Goal: Task Accomplishment & Management: Manage account settings

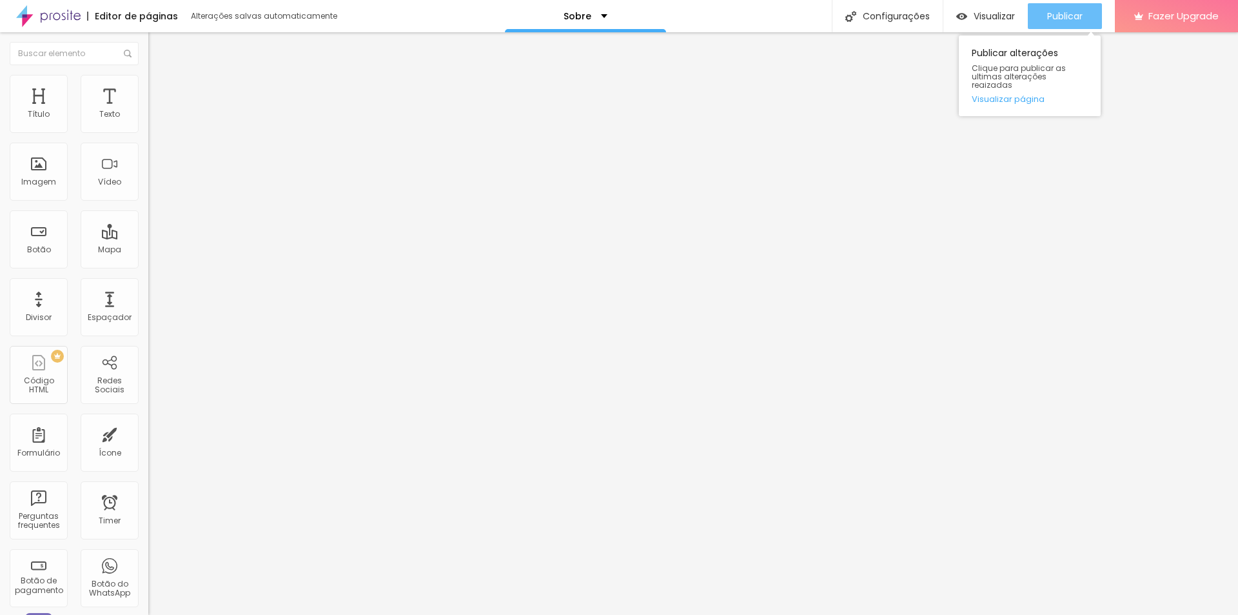
click at [1063, 19] on span "Publicar" at bounding box center [1064, 16] width 35 height 10
click at [148, 268] on img at bounding box center [152, 272] width 9 height 9
click at [148, 492] on div "Twitter" at bounding box center [222, 581] width 148 height 178
click at [66, 55] on input "text" at bounding box center [74, 53] width 129 height 23
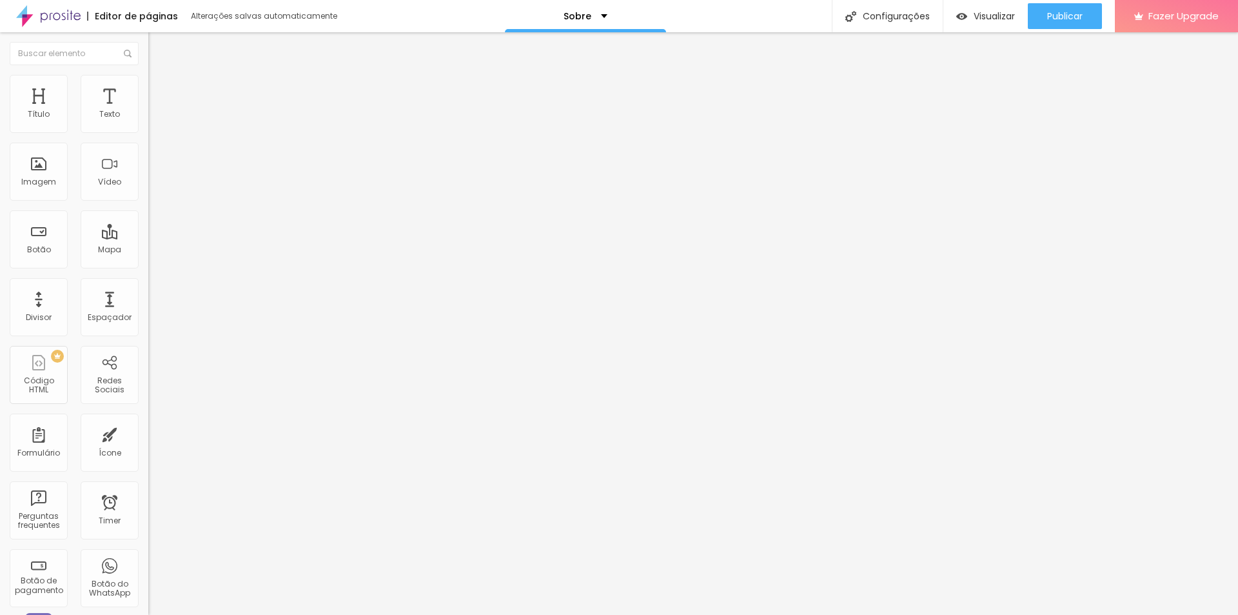
click at [148, 492] on button "+ Adicionar Icone" at bounding box center [188, 498] width 81 height 13
click at [160, 91] on span "Avançado" at bounding box center [181, 96] width 43 height 11
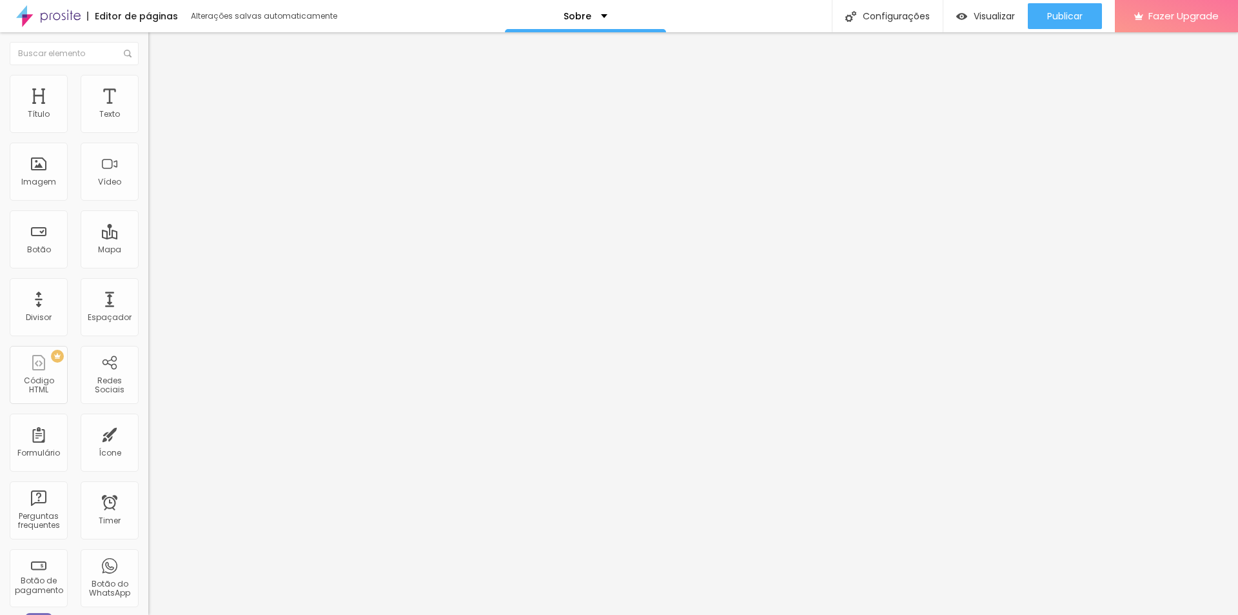
click at [148, 81] on li "Estilo" at bounding box center [222, 81] width 148 height 13
click at [148, 74] on img at bounding box center [154, 68] width 12 height 12
click at [148, 492] on button "+ Adicionar Icone" at bounding box center [188, 498] width 81 height 13
click at [148, 148] on div "Instagram Rede social Instagram Endereço URL https:// Abrir em uma nova aba Fac…" at bounding box center [222, 492] width 148 height 783
click at [148, 157] on div "Instagram Rede social Instagram Endereço URL https:// Abrir em uma nova aba Fac…" at bounding box center [222, 492] width 148 height 783
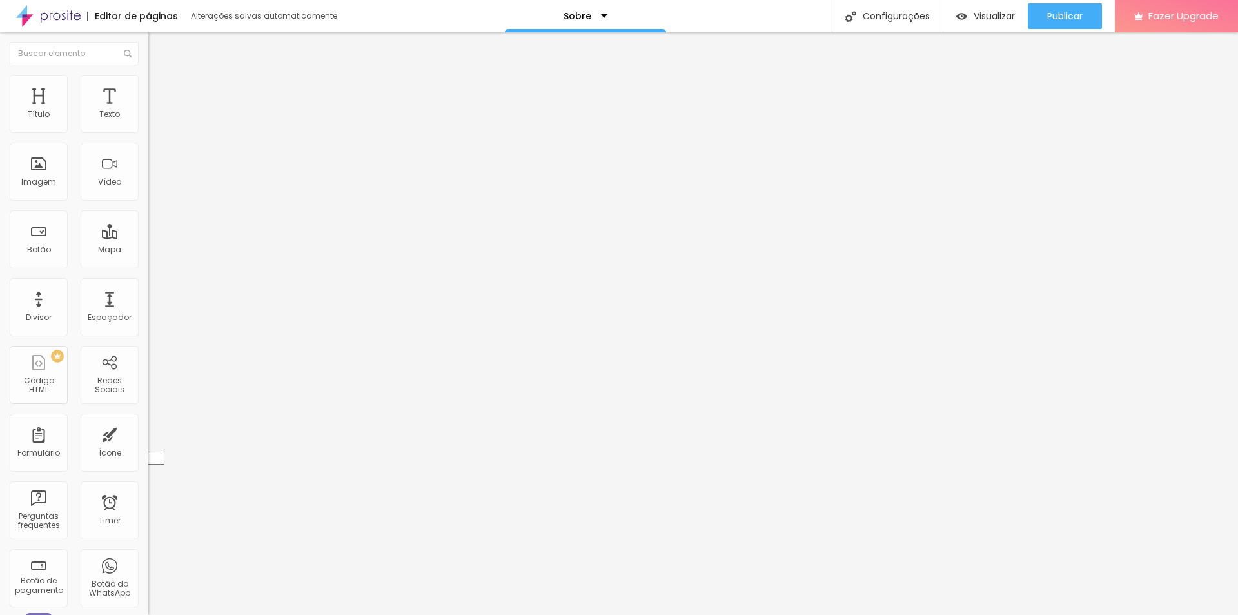
click at [148, 157] on div "Instagram Rede social Instagram Endereço URL https:// Abrir em uma nova aba Fac…" at bounding box center [222, 492] width 148 height 783
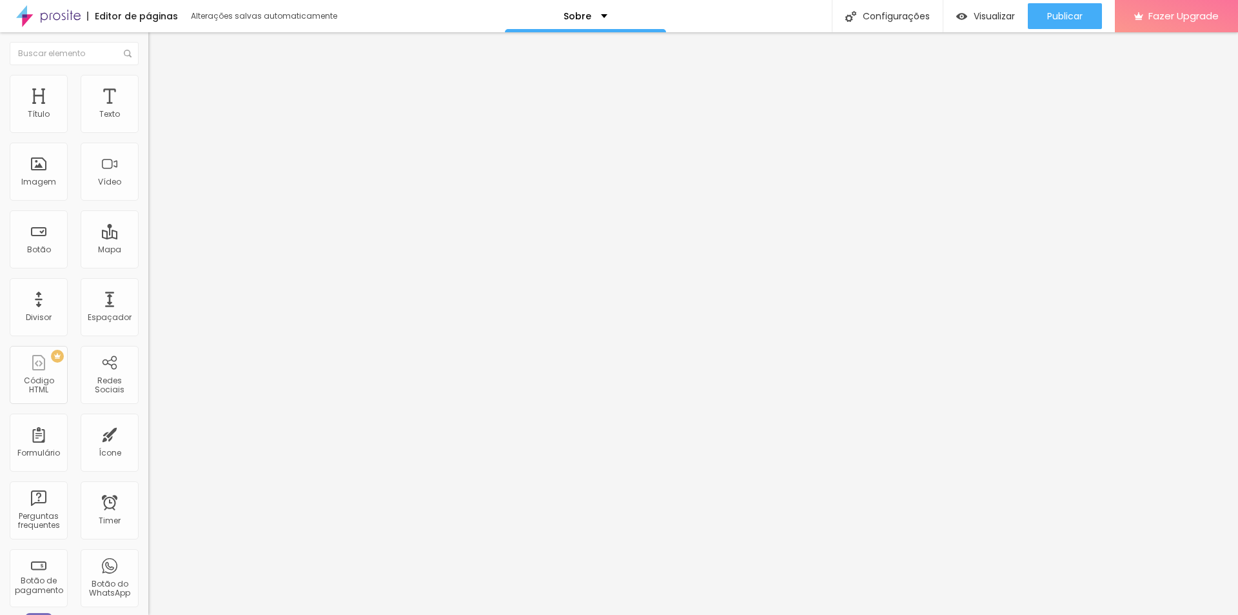
click at [148, 132] on div "Instagram" at bounding box center [222, 190] width 148 height 178
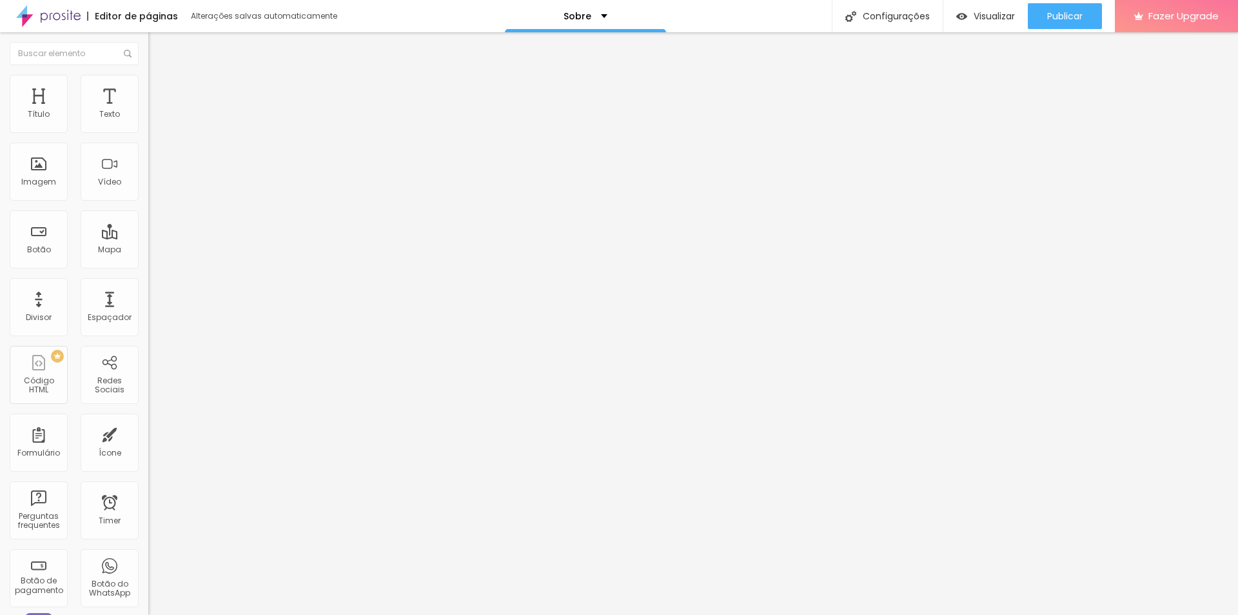
click at [148, 438] on input "https://" at bounding box center [225, 444] width 155 height 13
type input "[URL][DOMAIN_NAME]"
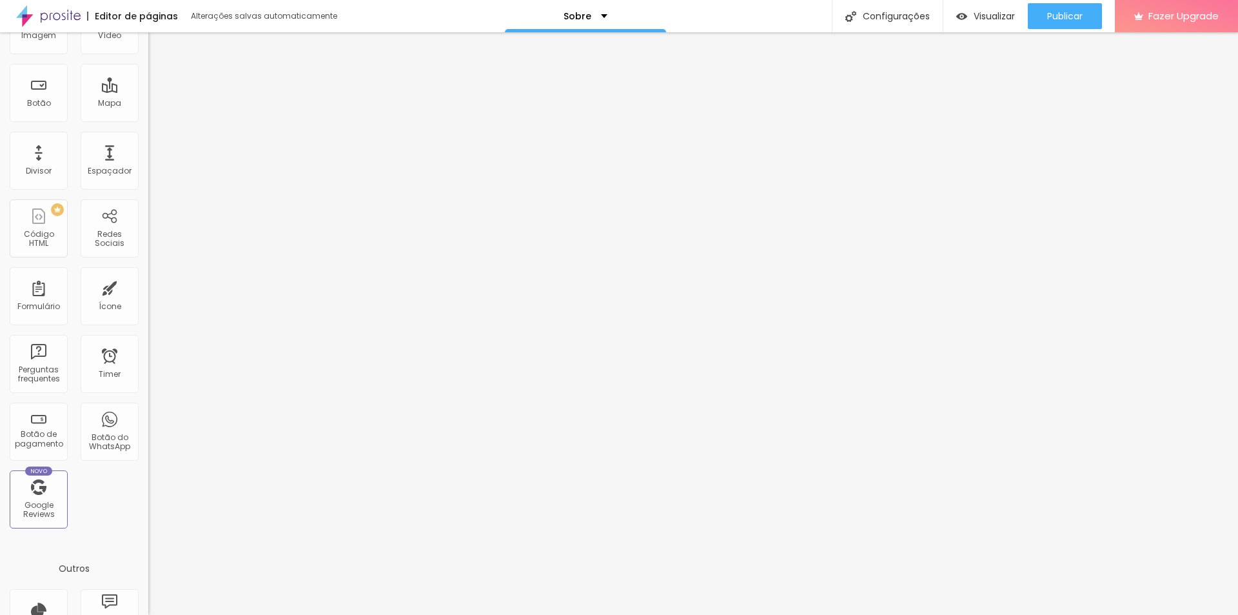
scroll to position [0, 0]
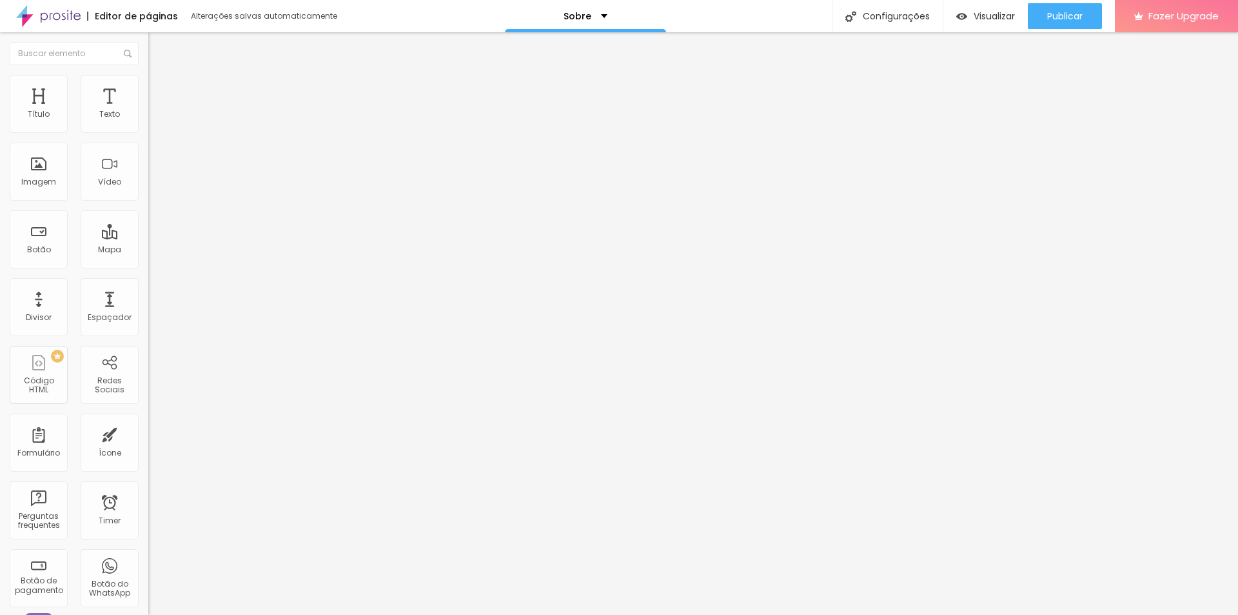
type input "[URL][DOMAIN_NAME]"
click at [1065, 18] on span "Publicar" at bounding box center [1064, 16] width 35 height 10
